Goal: Information Seeking & Learning: Find specific fact

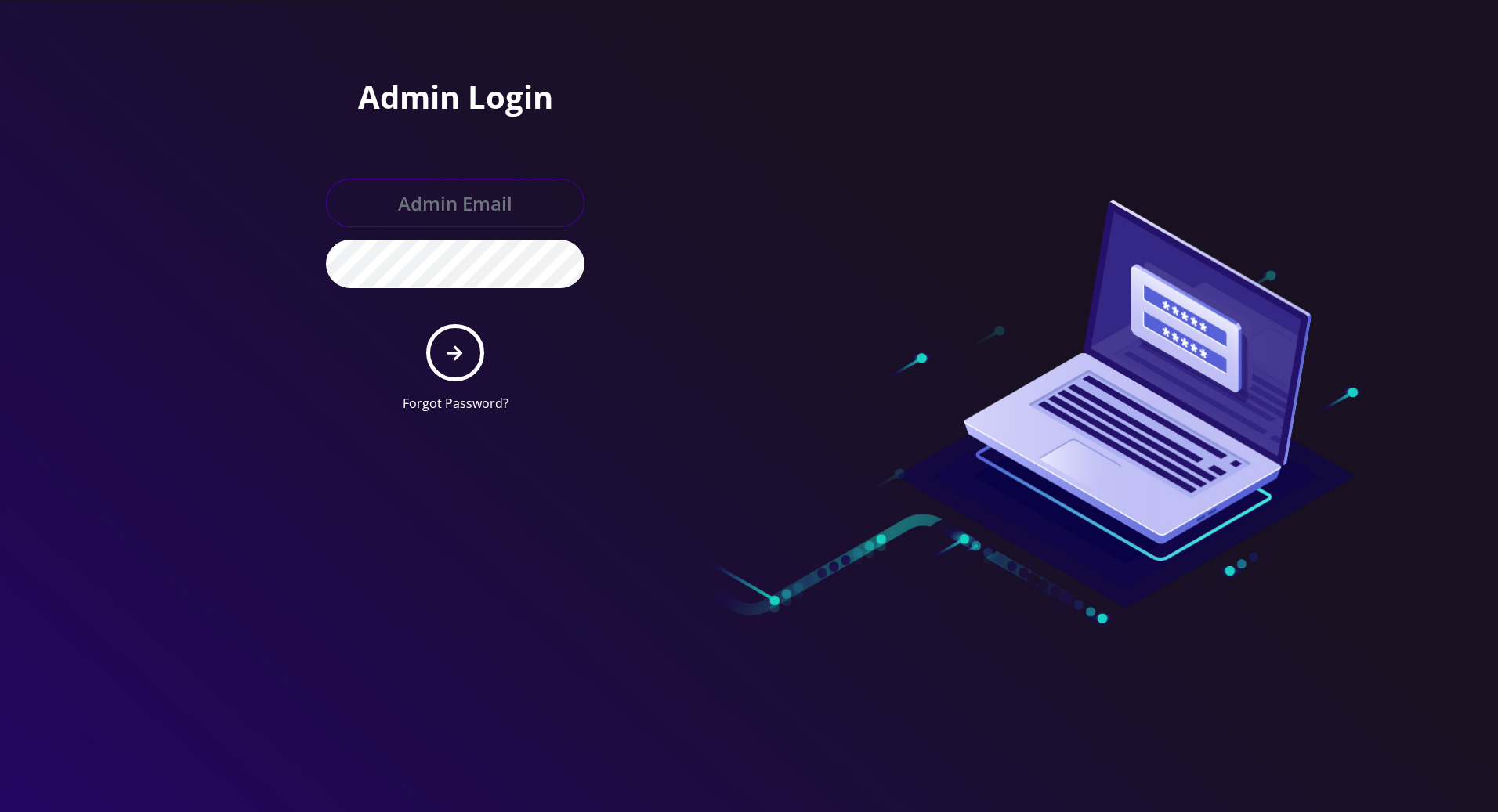
type input "tracy@teltik.com"
click at [451, 351] on icon "submit" at bounding box center [454, 353] width 15 height 15
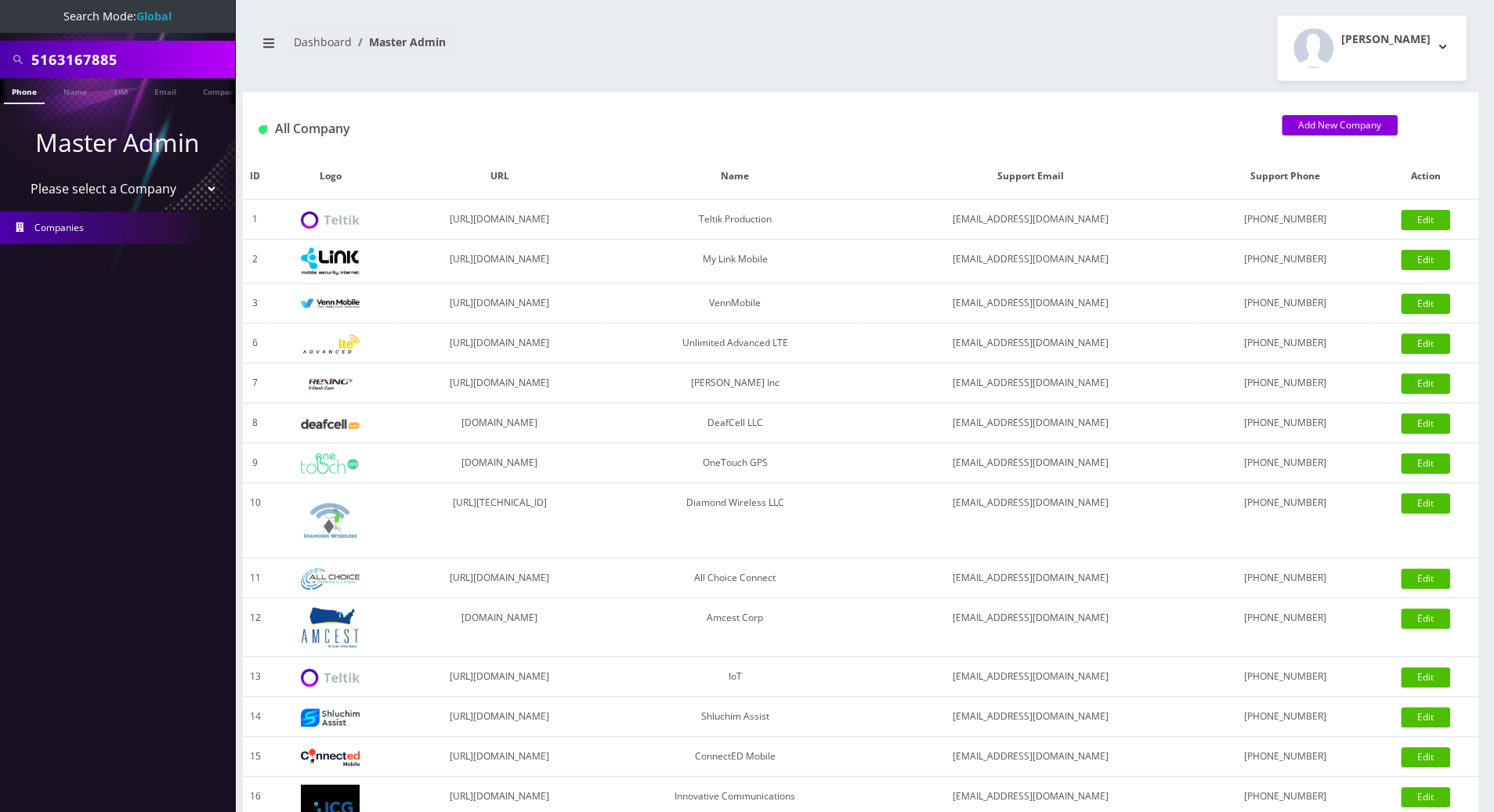
drag, startPoint x: 140, startPoint y: 55, endPoint x: -2, endPoint y: 54, distance: 142.0
click at [0, 54] on html "Search Mode: Global 5163167885 Phone Name SIM Email Company Customer Master Adm…" at bounding box center [747, 538] width 1494 height 1075
paste input "[PERSON_NAME]"
type input "[PERSON_NAME]"
click at [77, 88] on link "Name" at bounding box center [75, 90] width 39 height 25
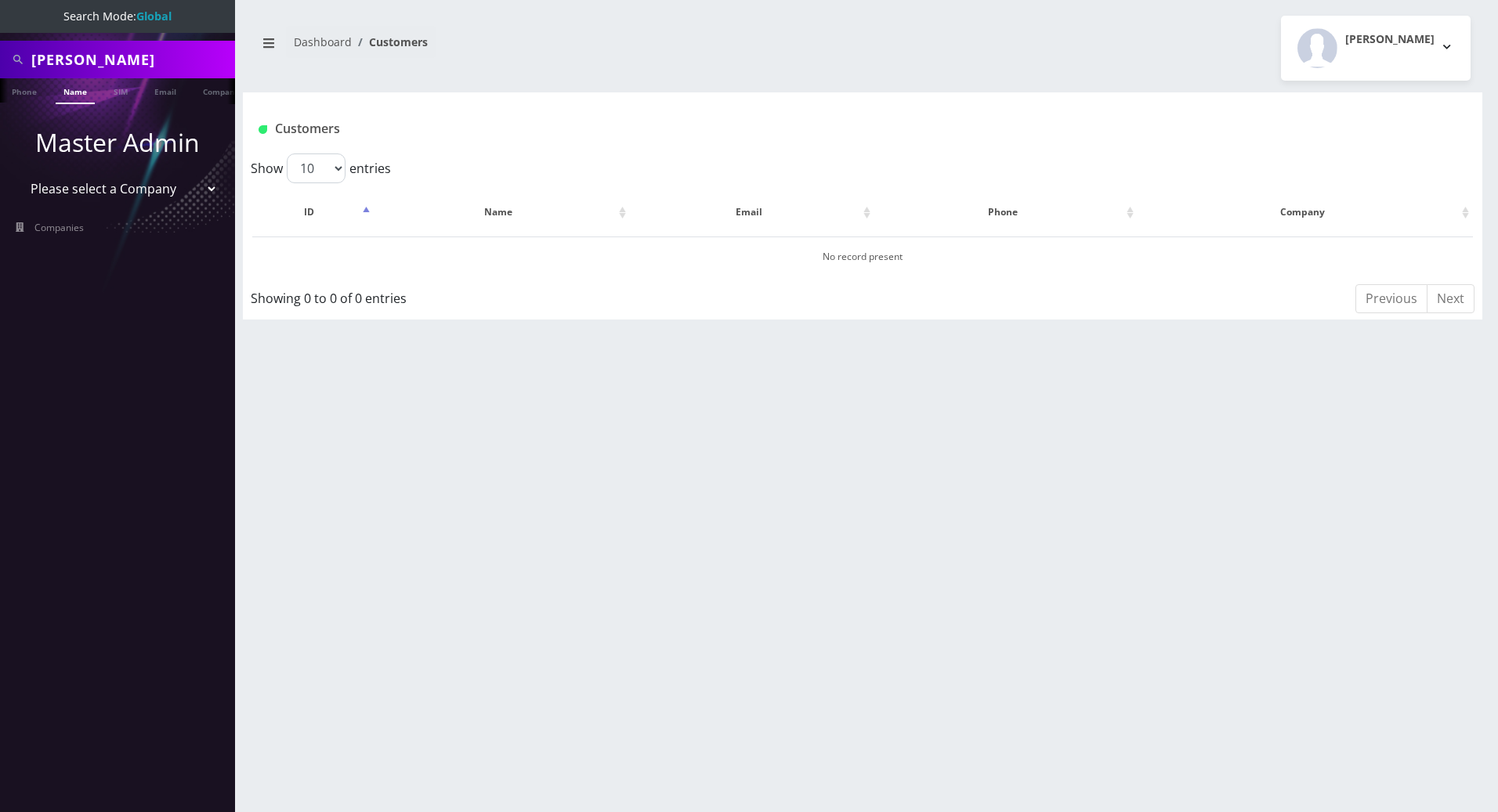
click at [37, 58] on input "Greg Peer" at bounding box center [132, 60] width 200 height 30
type input "Greg Peer"
click at [71, 95] on link "Name" at bounding box center [75, 90] width 39 height 25
drag, startPoint x: 125, startPoint y: 57, endPoint x: -2, endPoint y: 58, distance: 127.0
click at [0, 58] on html "Search Mode: Global Greg Peer Phone Name SIM Email Company Customer Master Admi…" at bounding box center [749, 406] width 1498 height 812
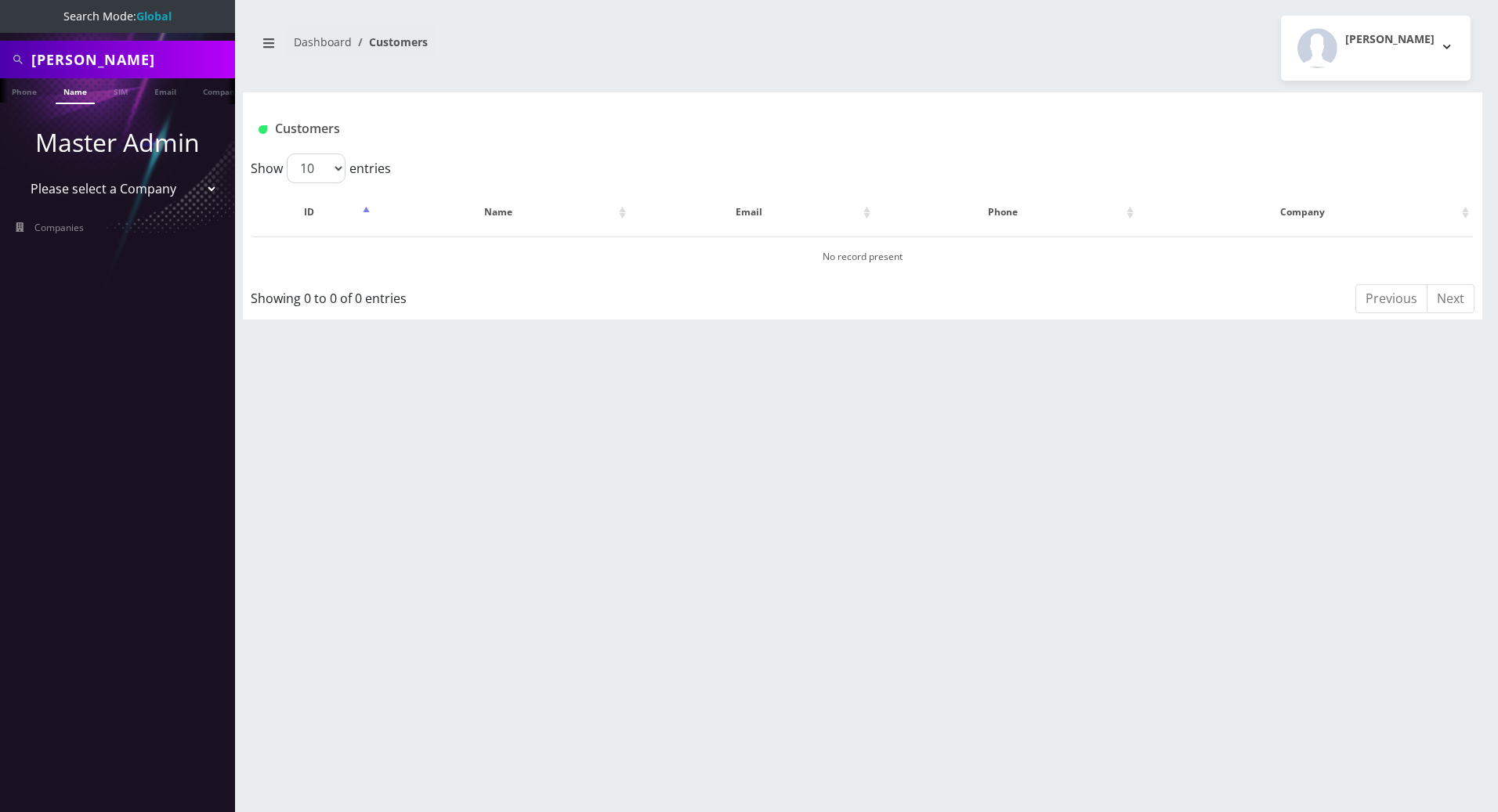
paste input "3174136580"
type input "3174136580"
click at [18, 87] on link "Phone" at bounding box center [24, 90] width 40 height 25
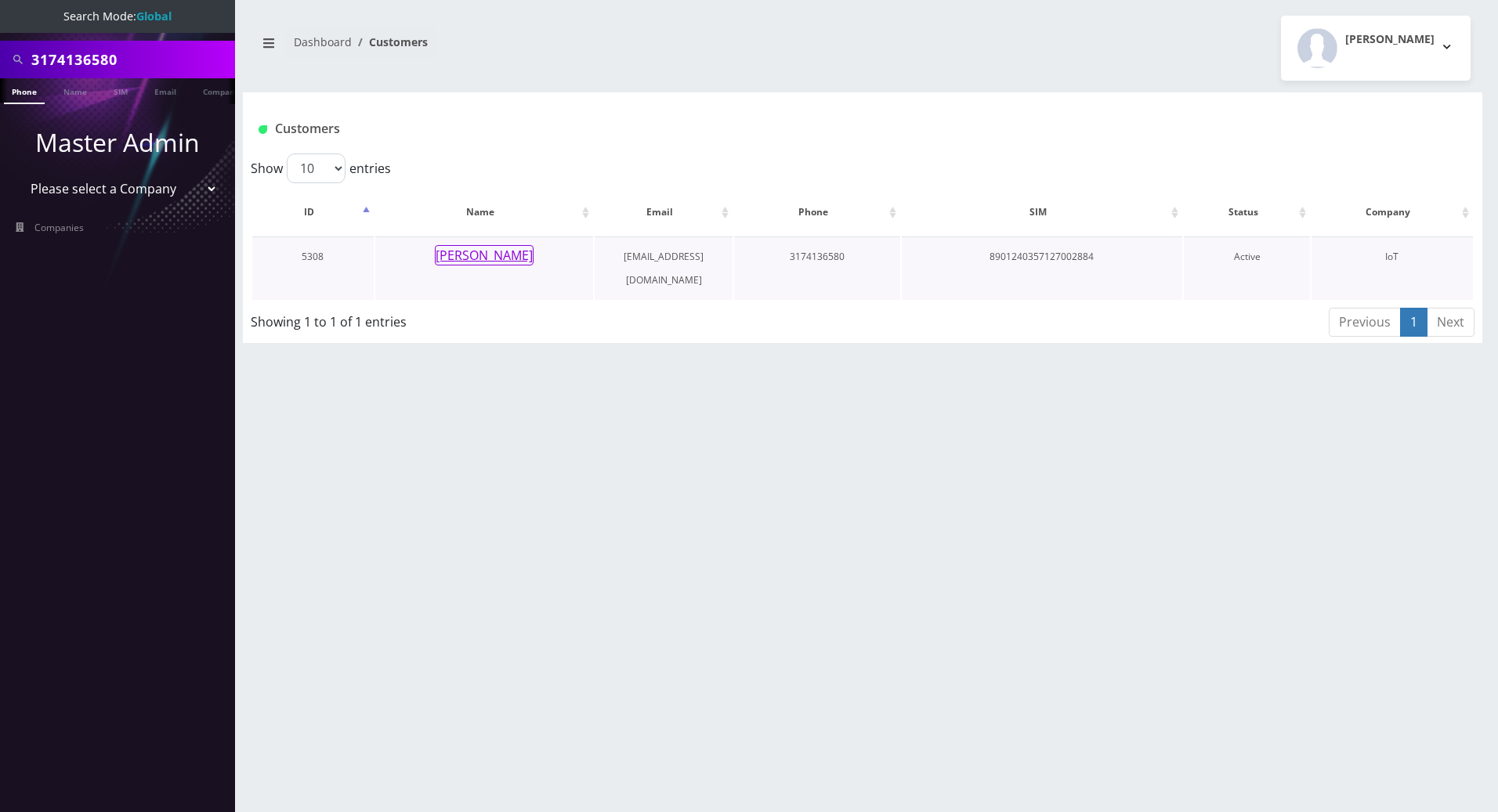
click at [466, 251] on button "[PERSON_NAME]" at bounding box center [484, 255] width 99 height 20
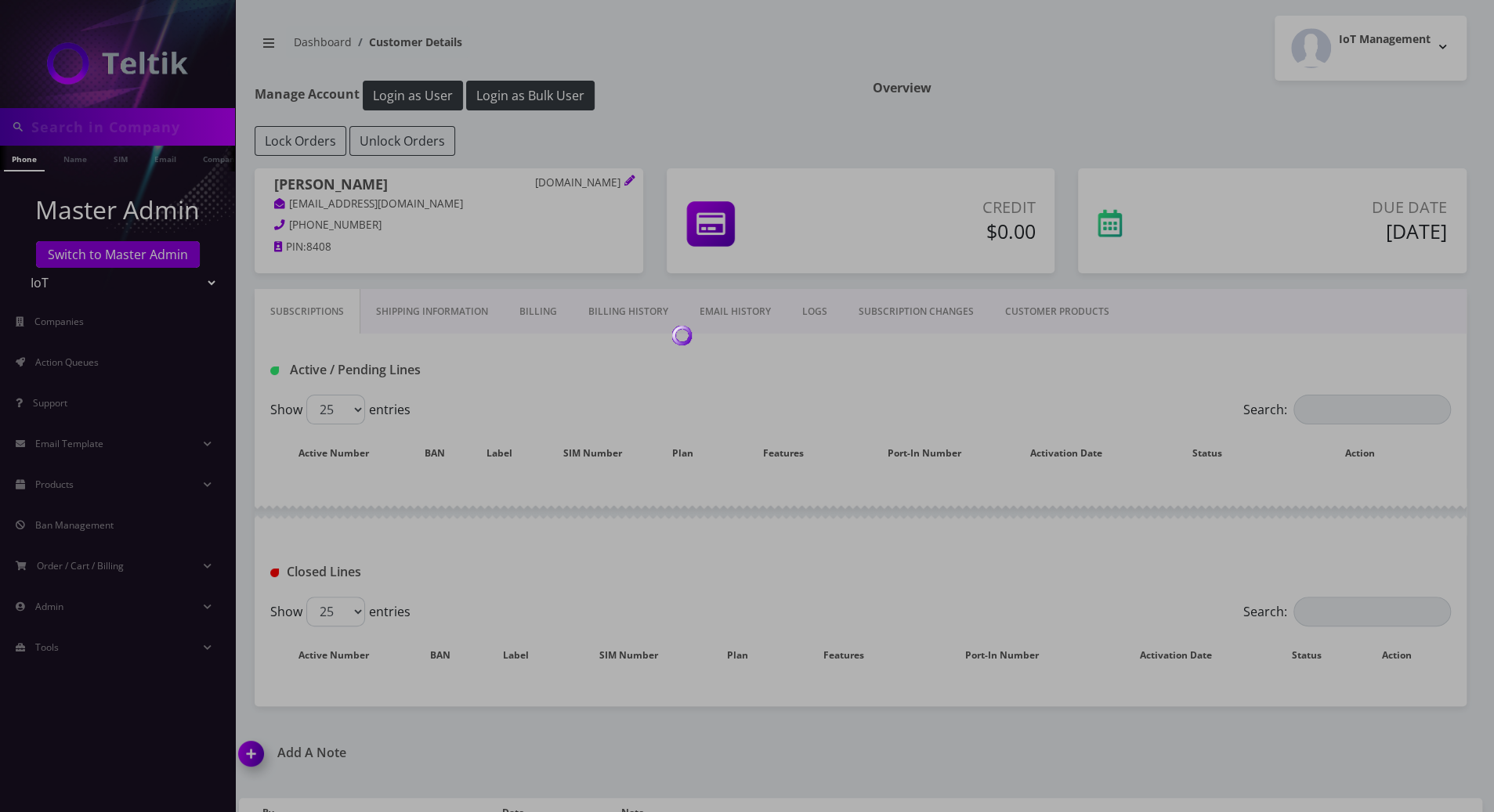
type input "3174136580"
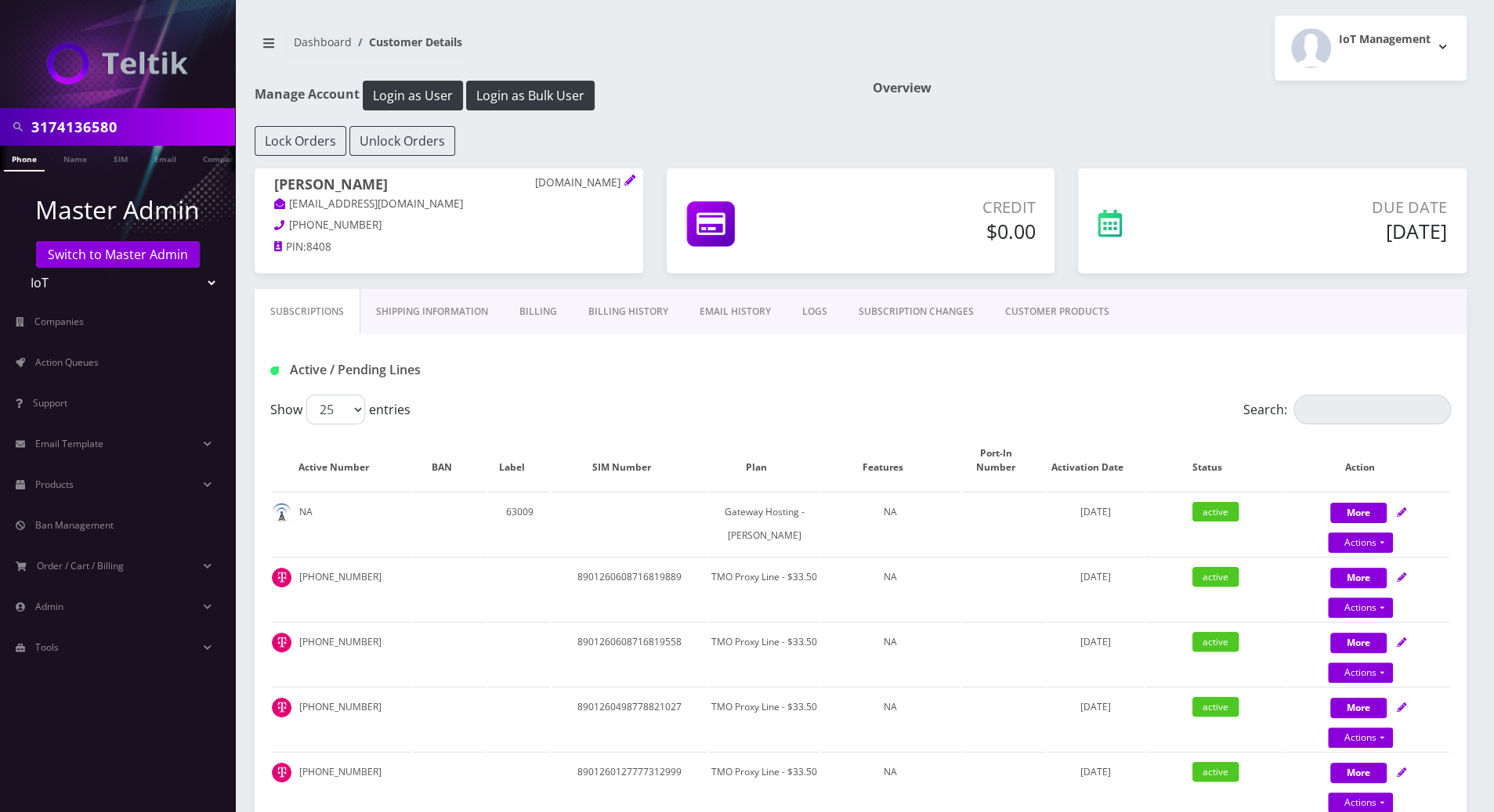
click at [766, 379] on div "Active / Pending Lines" at bounding box center [861, 369] width 1204 height 25
drag, startPoint x: 376, startPoint y: 186, endPoint x: 269, endPoint y: 182, distance: 107.1
click at [269, 182] on div "[PERSON_NAME] [DOMAIN_NAME] [EMAIL_ADDRESS][DOMAIN_NAME] [PHONE_NUMBER] PIN: 84…" at bounding box center [448, 217] width 389 height 99
copy h1 "[PERSON_NAME]"
click at [36, 25] on div at bounding box center [118, 53] width 235 height 108
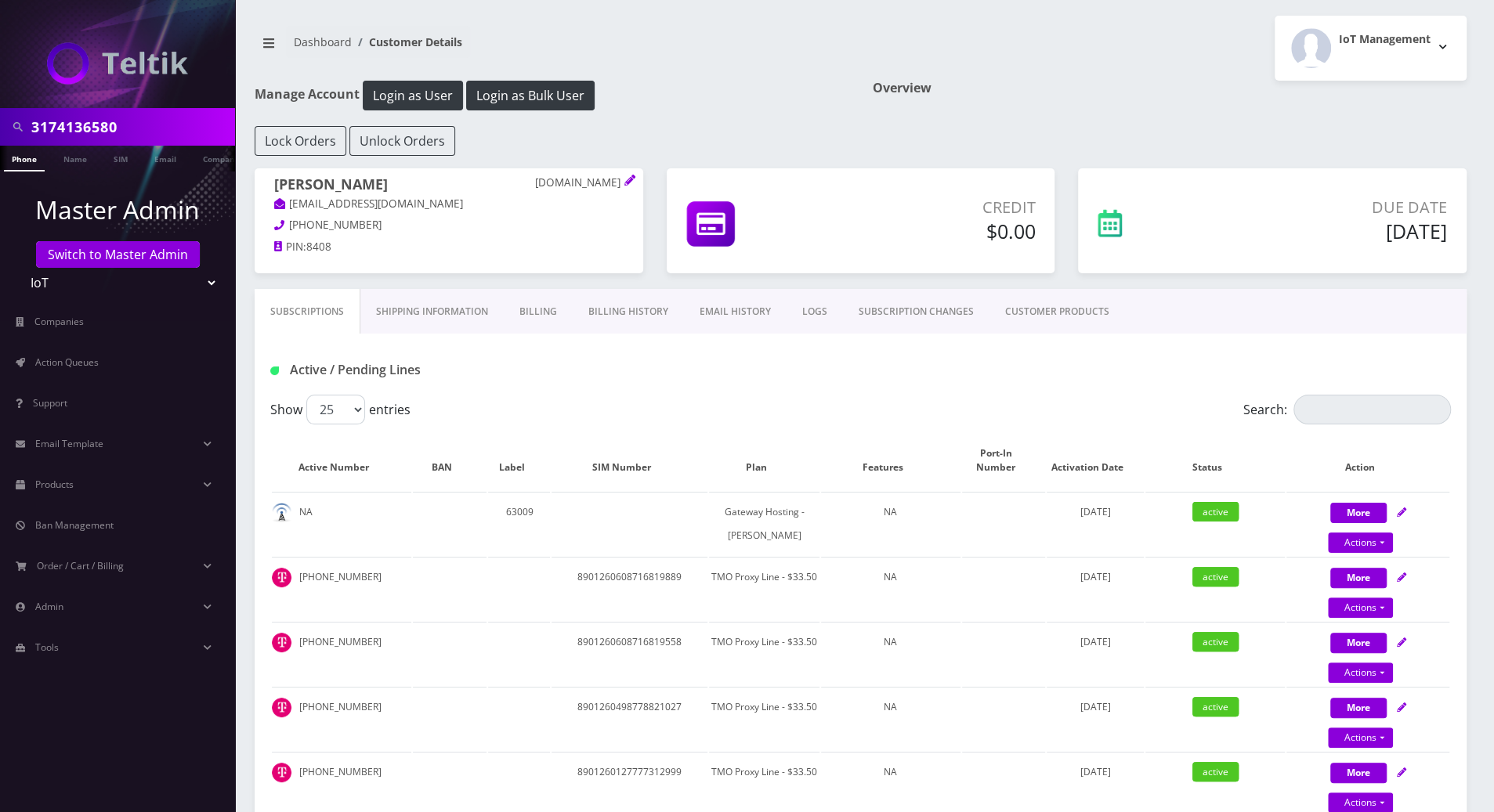
click at [19, 47] on div at bounding box center [118, 53] width 235 height 108
drag, startPoint x: 380, startPoint y: 186, endPoint x: 275, endPoint y: 178, distance: 105.3
click at [275, 178] on h1 "[PERSON_NAME] [DOMAIN_NAME]" at bounding box center [449, 186] width 349 height 19
copy h1 "[PERSON_NAME]"
